Goal: Task Accomplishment & Management: Use online tool/utility

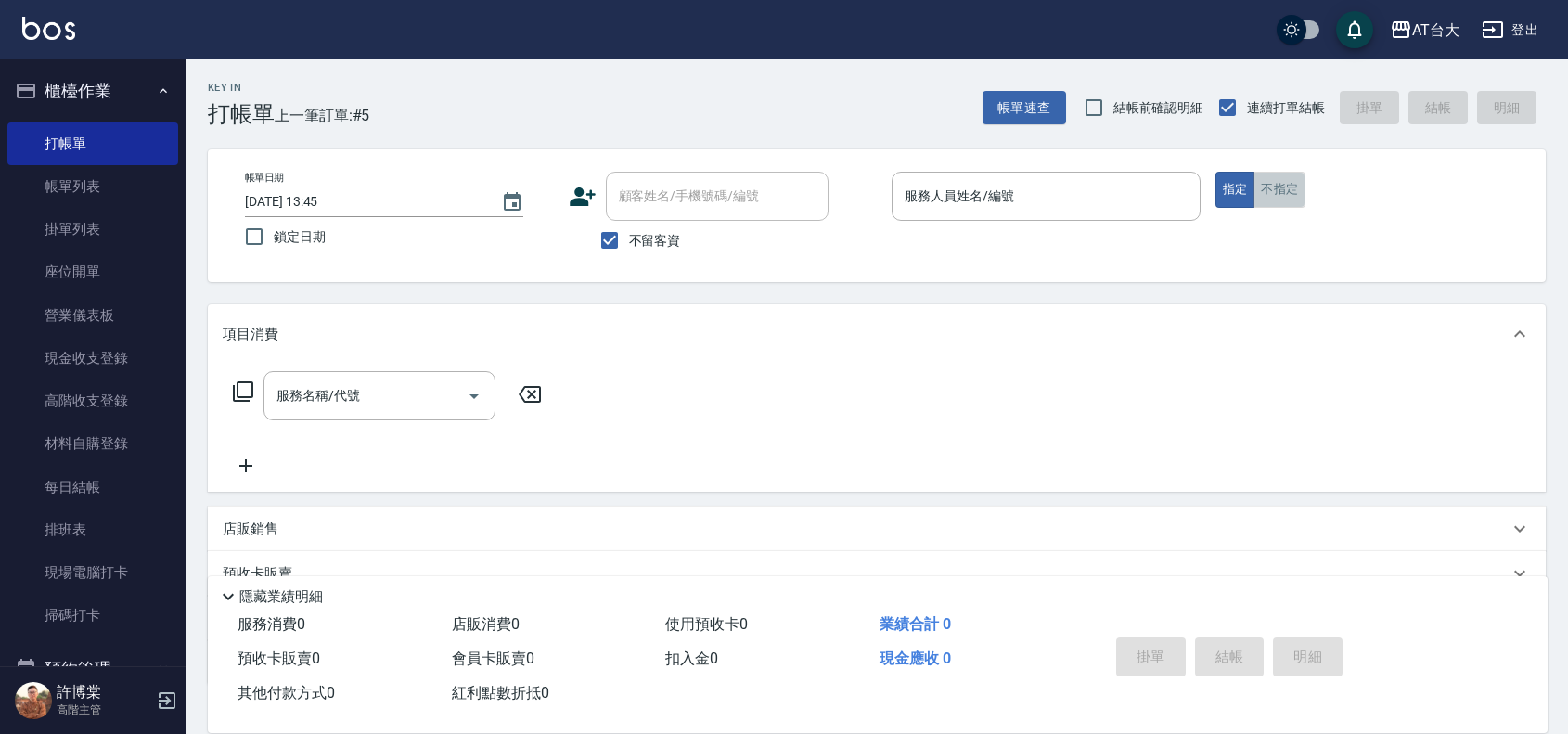
click at [1291, 179] on button "不指定" at bounding box center [1280, 189] width 52 height 36
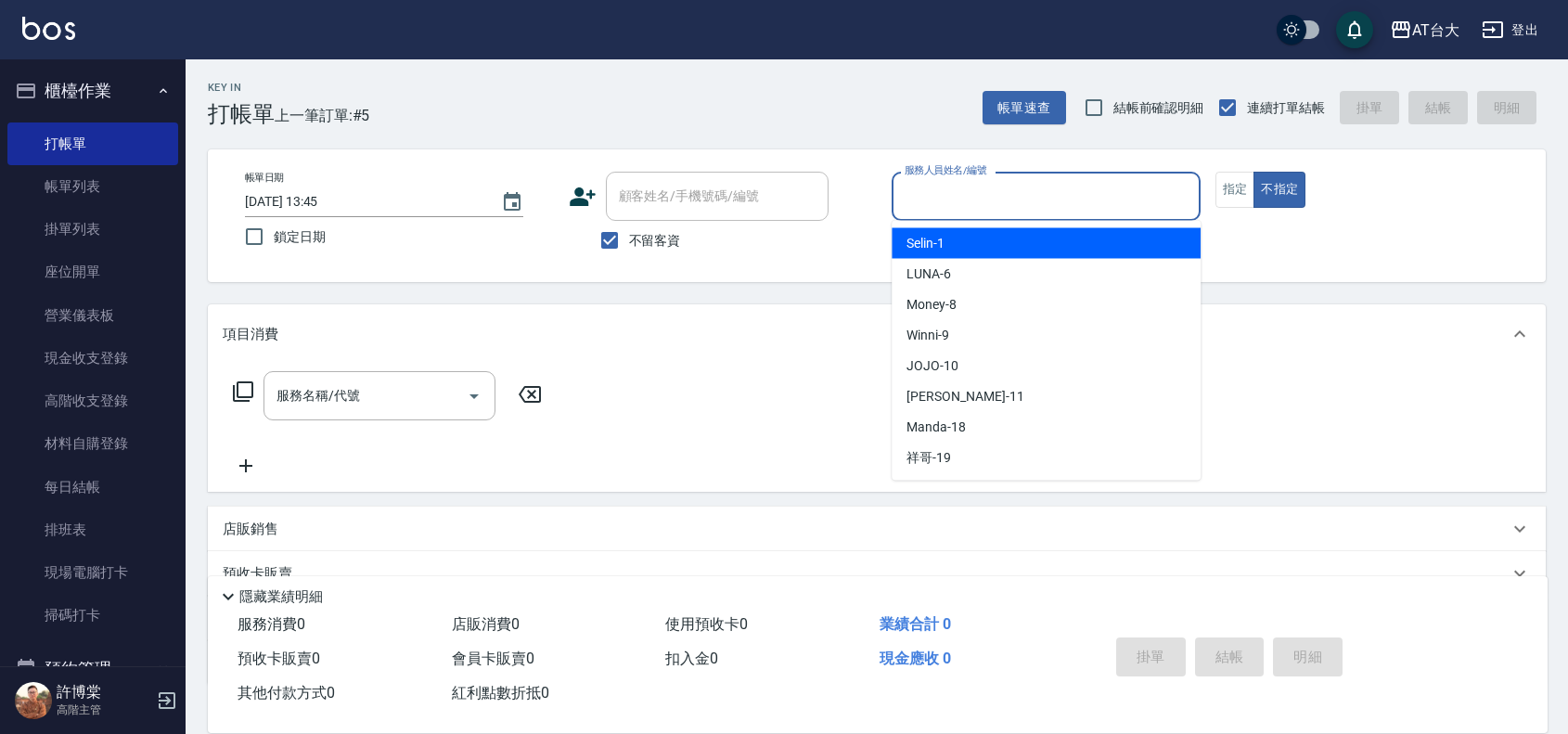
click at [1049, 191] on input "服務人員姓名/編號" at bounding box center [1046, 195] width 292 height 32
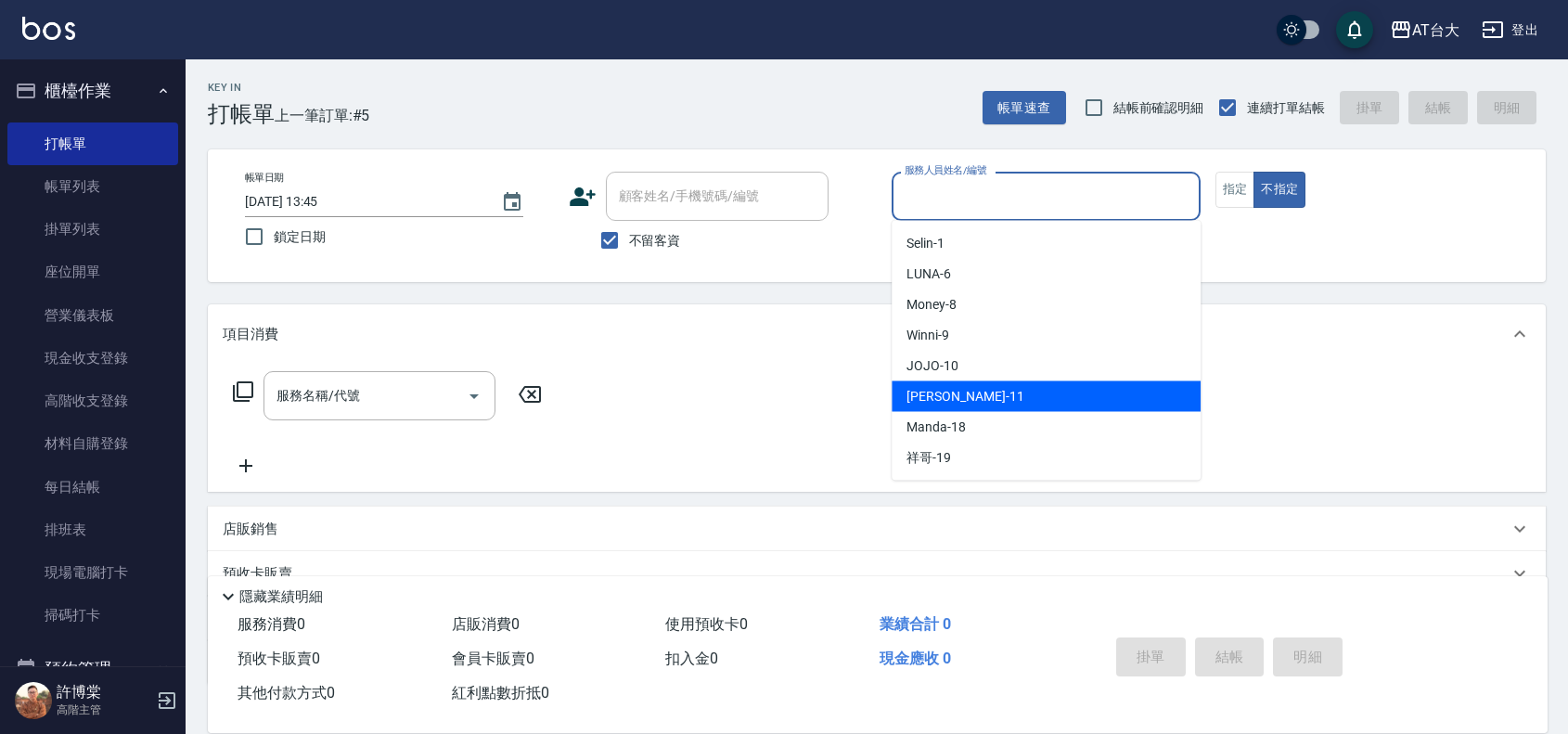
click at [1014, 383] on div "[PERSON_NAME] -11" at bounding box center [1047, 397] width 309 height 31
type input "[PERSON_NAME]-11"
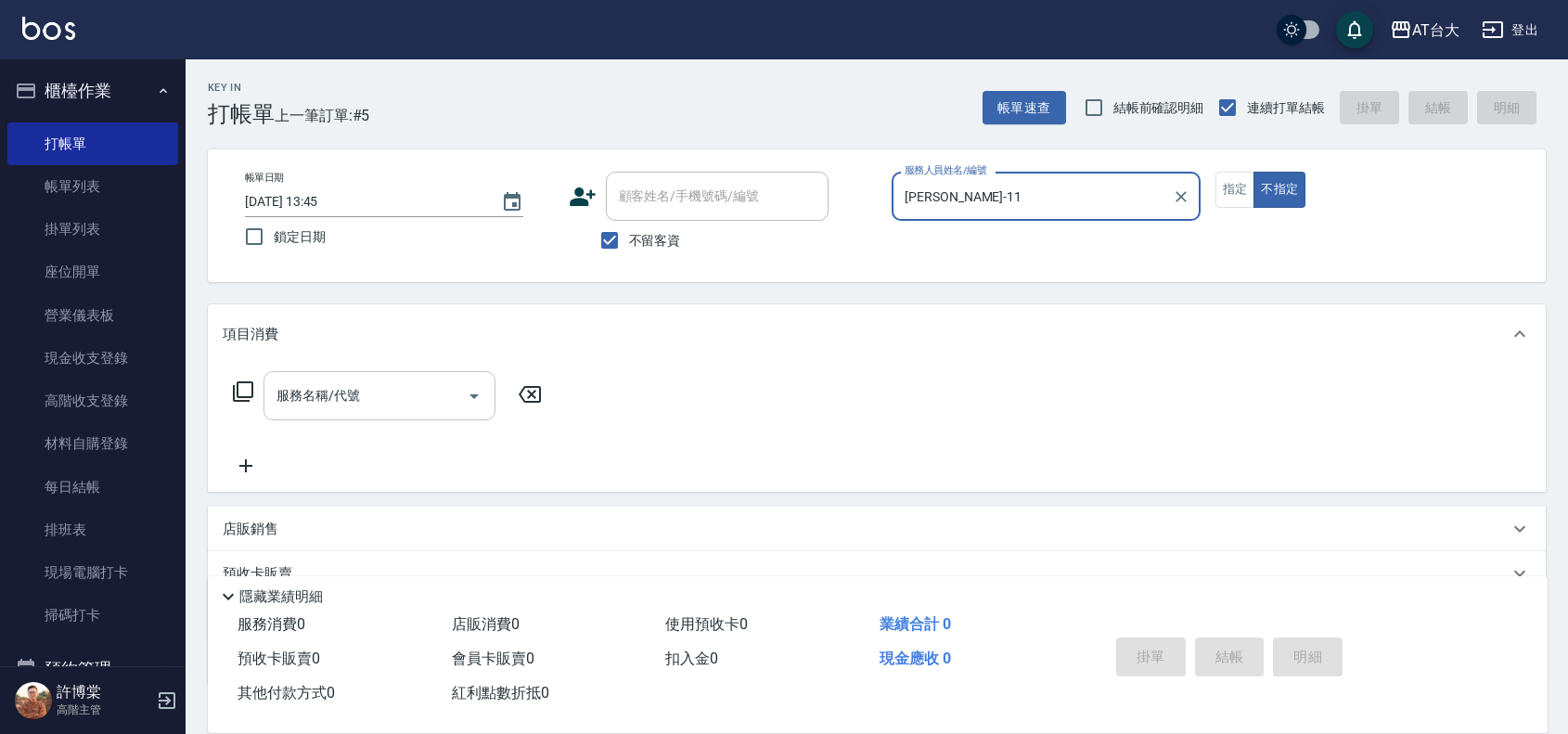
click at [384, 406] on input "服務名稱/代號" at bounding box center [365, 395] width 187 height 32
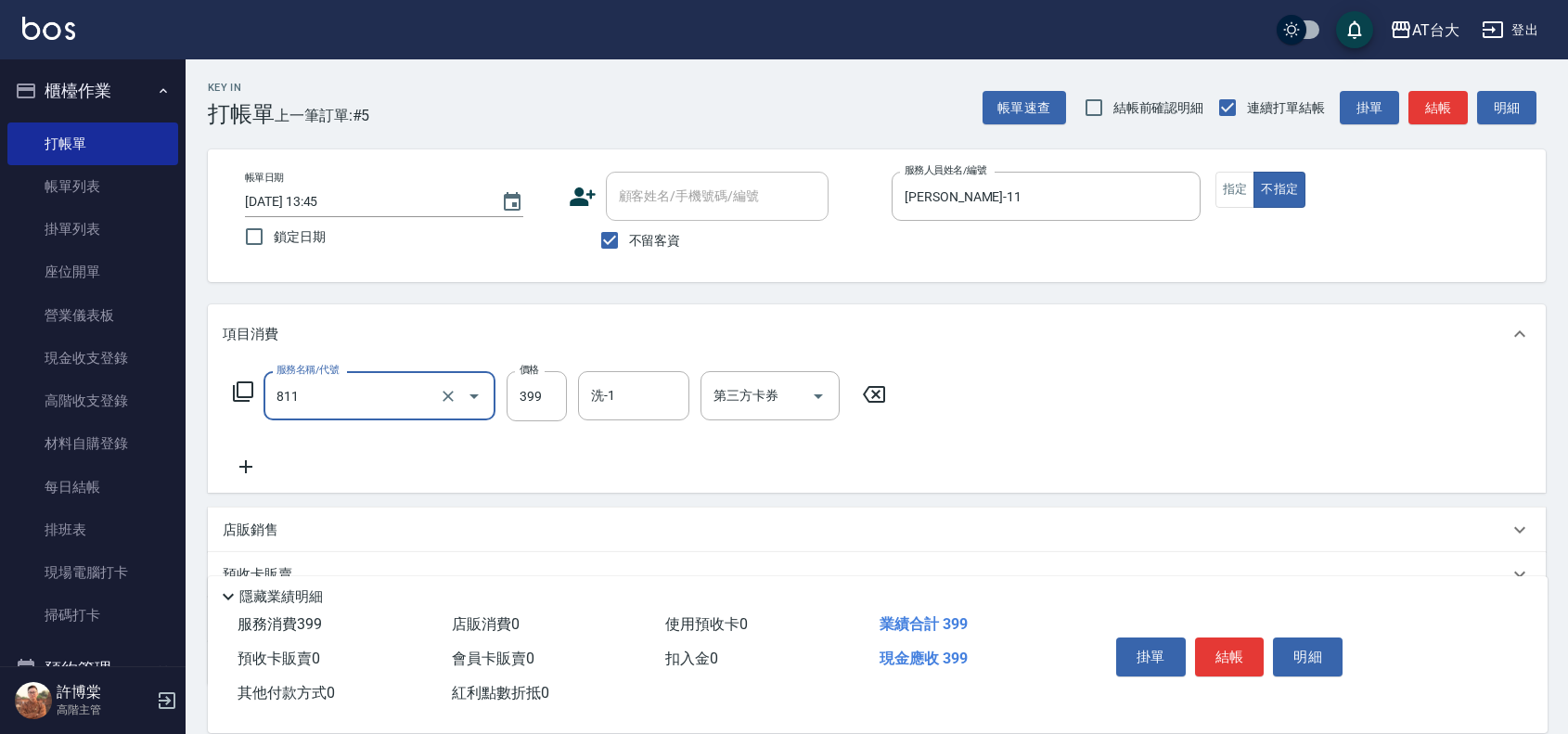
type input "洗+剪(811)"
type input "450"
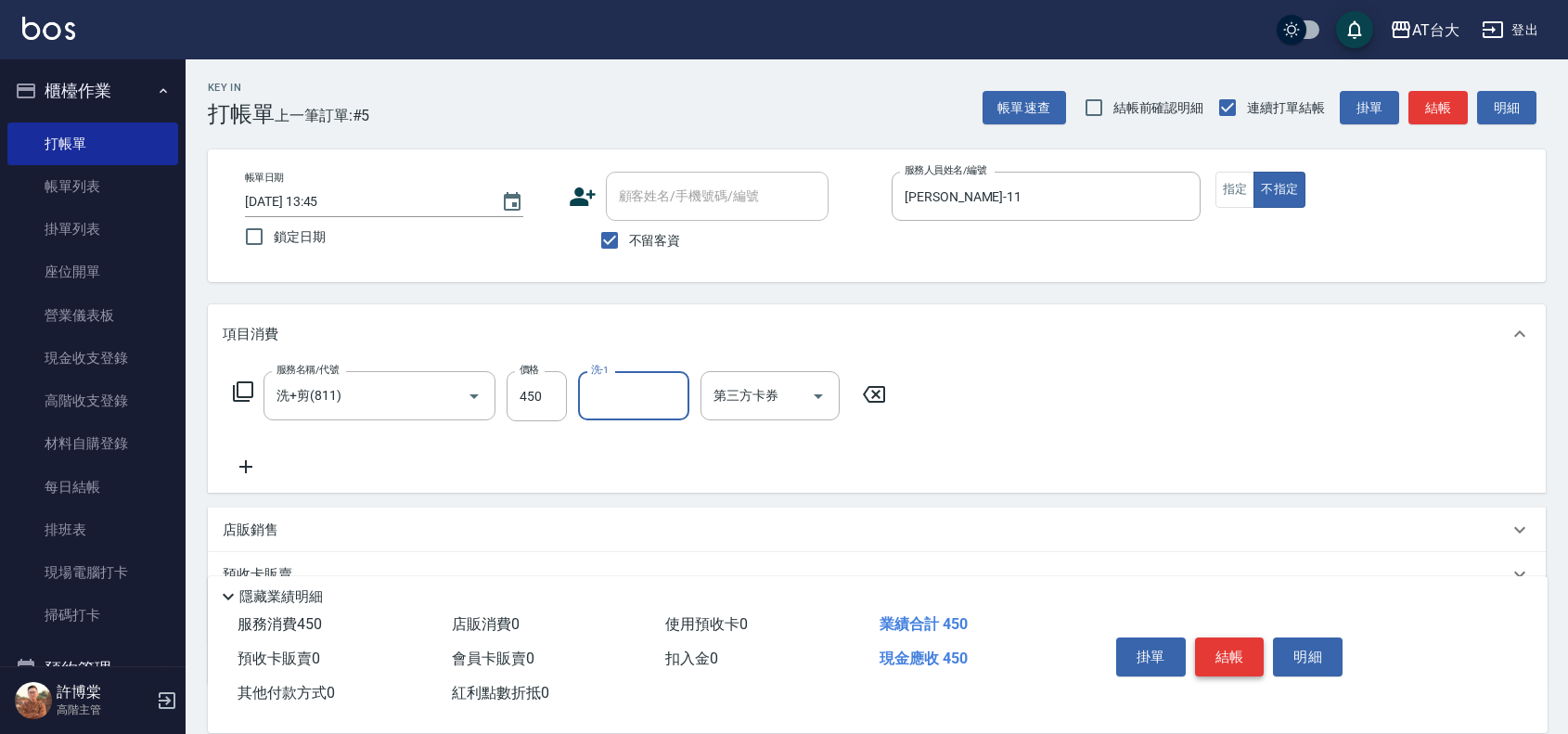
click at [1245, 659] on button "結帳" at bounding box center [1230, 657] width 70 height 39
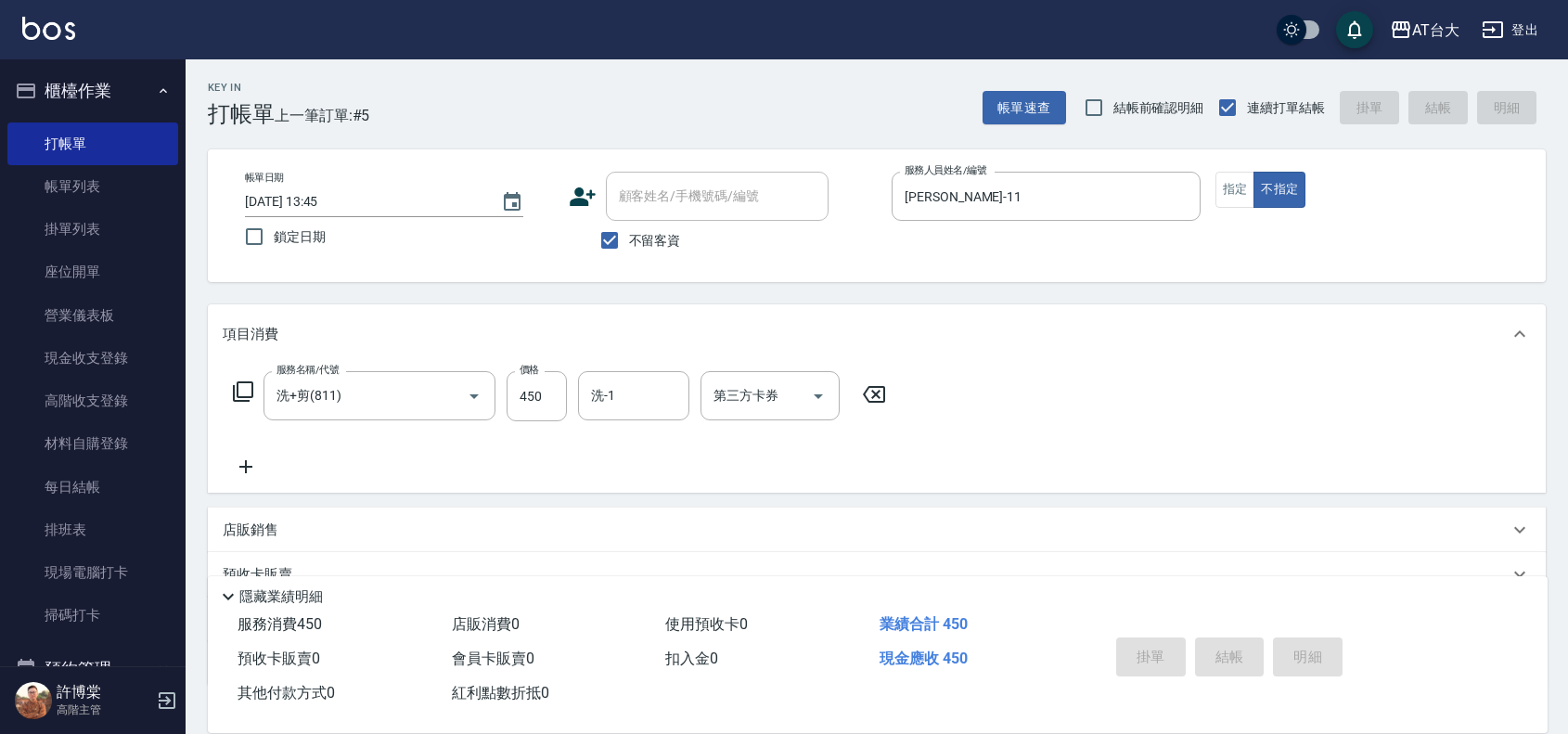
type input "[DATE] 14:53"
